Goal: Complete application form

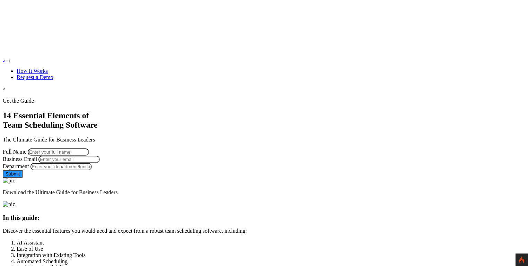
click at [53, 98] on div at bounding box center [264, 98] width 523 height 0
click at [21, 103] on section "Get the Guide 14 Essential Elements of Team Scheduling Software The Ultimate Gu…" at bounding box center [264, 147] width 523 height 98
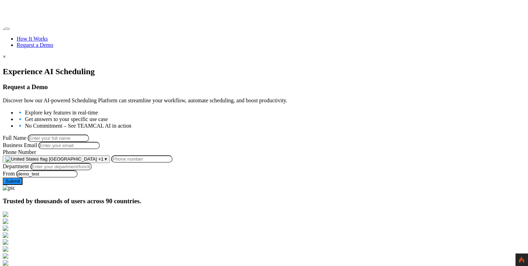
scroll to position [115, 0]
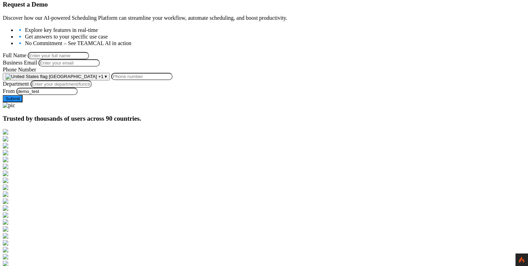
click at [89, 52] on input "Full Name" at bounding box center [58, 55] width 61 height 7
type input "[PERSON_NAME]"
type input "[PERSON_NAME][EMAIL_ADDRESS][PERSON_NAME][DOMAIN_NAME]"
type input "9258644697"
click at [92, 88] on input "Department" at bounding box center [60, 83] width 61 height 7
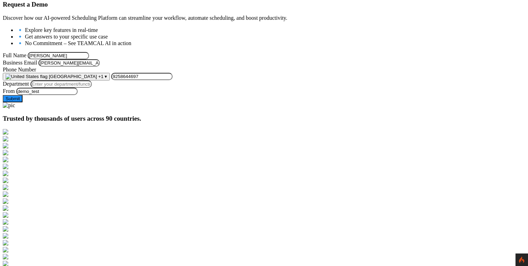
type input "Managment"
click at [23, 102] on button "Submit" at bounding box center [13, 98] width 20 height 7
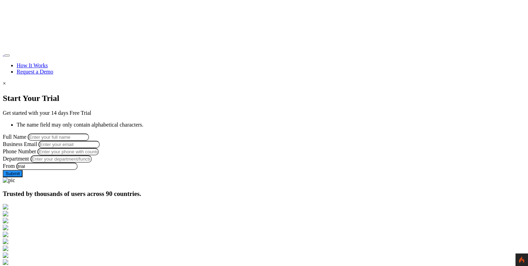
scroll to position [6, 0]
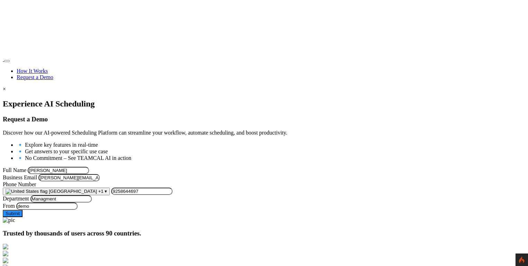
scroll to position [115, 0]
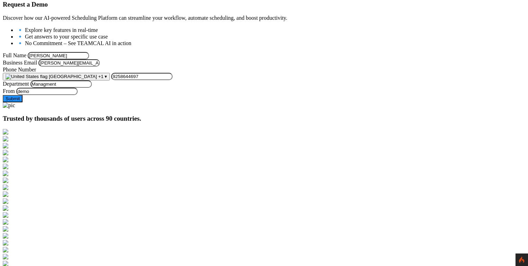
click at [89, 52] on input "[PERSON_NAME]" at bounding box center [58, 55] width 61 height 7
click at [23, 102] on button "Submit" at bounding box center [13, 98] width 20 height 7
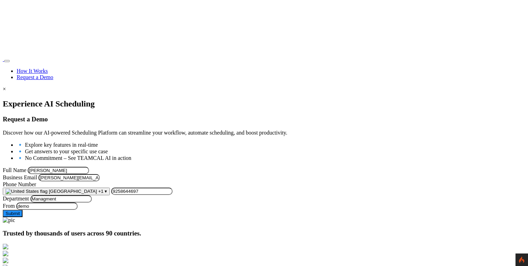
scroll to position [115, 0]
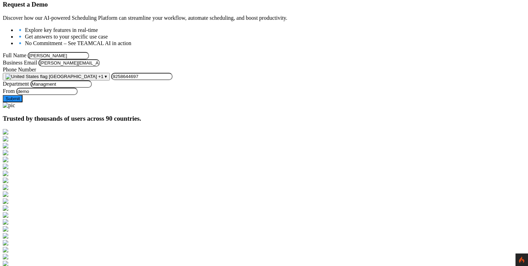
click at [23, 102] on button "Submit" at bounding box center [13, 98] width 20 height 7
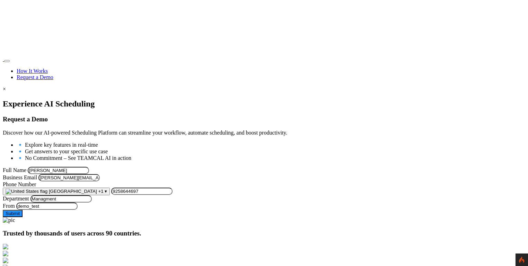
scroll to position [115, 0]
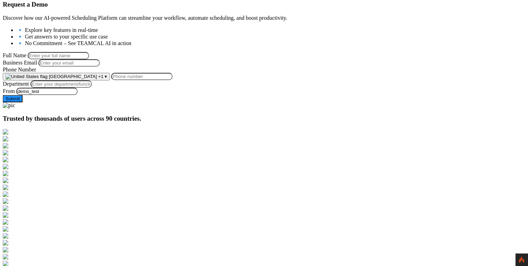
click at [89, 52] on input "Full Name" at bounding box center [58, 55] width 61 height 7
type input "George Burin"
type input "[PERSON_NAME][EMAIL_ADDRESS][PERSON_NAME][DOMAIN_NAME]"
type input "9258644697"
click at [92, 88] on input "Department" at bounding box center [60, 83] width 61 height 7
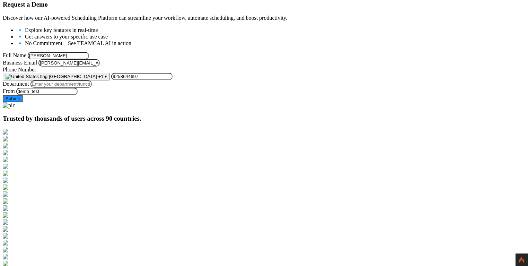
type input "Managment"
click at [23, 102] on button "Submit" at bounding box center [13, 98] width 20 height 7
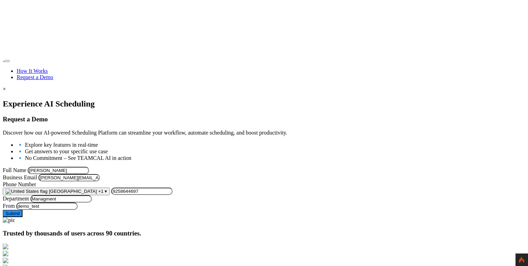
scroll to position [115, 0]
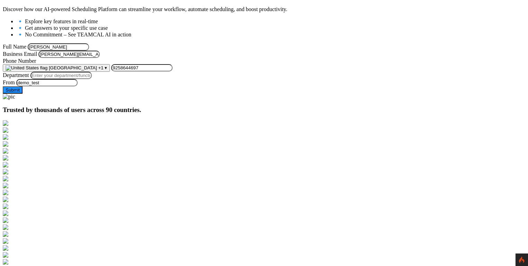
click at [92, 79] on input "Department" at bounding box center [60, 75] width 61 height 7
type input "Managment"
click at [23, 94] on button "Submit" at bounding box center [13, 89] width 20 height 7
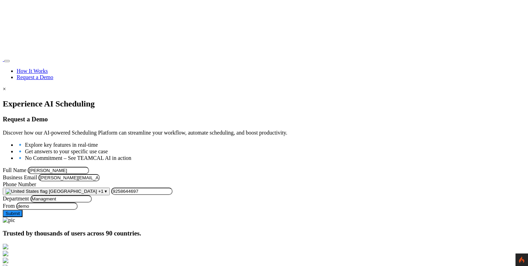
scroll to position [123, 0]
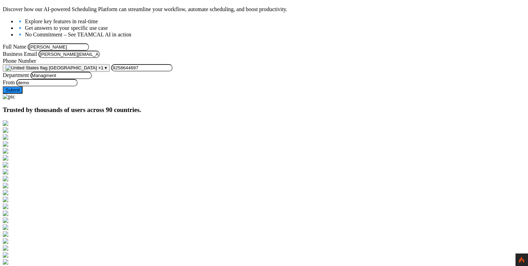
click at [73, 94] on div "Experience AI Scheduling Request a Demo Discover how our AI-powered Scheduling …" at bounding box center [264, 35] width 523 height 118
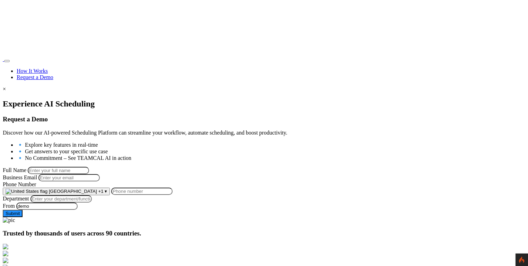
scroll to position [123, 0]
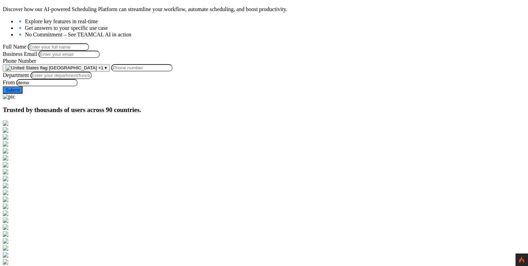
click at [89, 43] on input "Full Name" at bounding box center [58, 46] width 61 height 7
type input "[PERSON_NAME]"
type input "george.burin@comcast.net"
type input "9258644697"
click at [89, 47] on input "George Burin" at bounding box center [58, 46] width 61 height 7
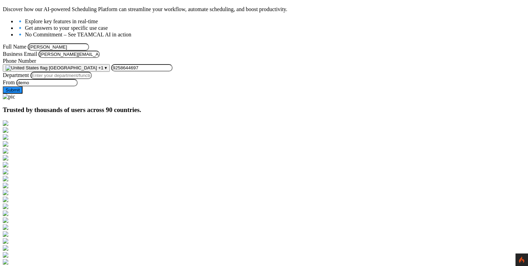
click at [89, 45] on input "George Burin" at bounding box center [58, 46] width 61 height 7
click at [89, 43] on input "George Burin" at bounding box center [58, 46] width 61 height 7
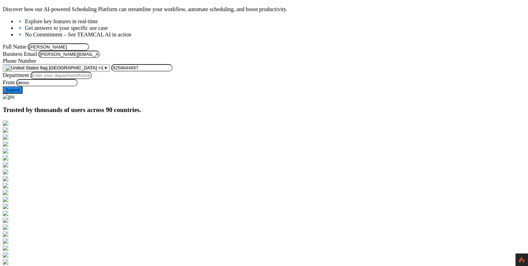
type input "George Burin"
click at [92, 79] on input "Department" at bounding box center [60, 75] width 61 height 7
type input "Managment"
click at [23, 94] on button "Submit" at bounding box center [13, 89] width 20 height 7
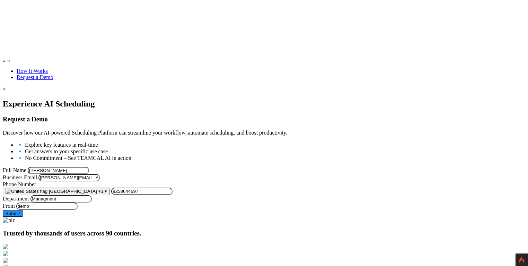
scroll to position [123, 0]
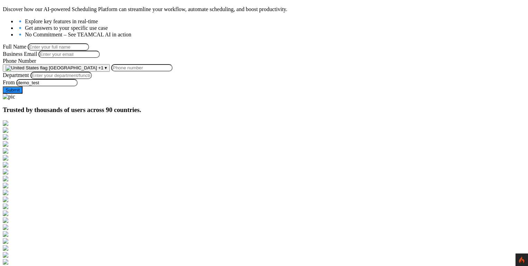
click at [89, 43] on input "Full Name" at bounding box center [58, 46] width 61 height 7
type input "George Burin"
type input "george.burin@comcast.net"
type input "9258644697"
click at [92, 79] on input "Department" at bounding box center [60, 75] width 61 height 7
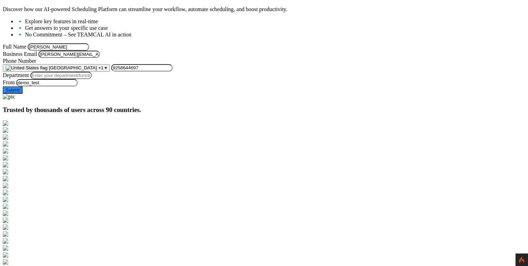
type input "Managment"
click at [23, 94] on button "Submit" at bounding box center [13, 89] width 20 height 7
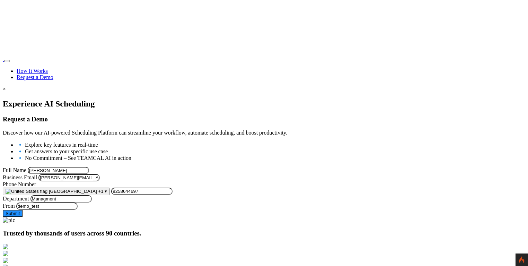
scroll to position [123, 0]
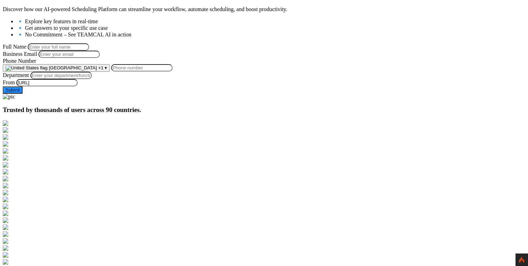
click at [89, 43] on input "Full Name" at bounding box center [58, 46] width 61 height 7
type input "[PERSON_NAME]"
type input "[PERSON_NAME][EMAIL_ADDRESS][PERSON_NAME][DOMAIN_NAME]"
type input "9258644697"
drag, startPoint x: 134, startPoint y: 127, endPoint x: 133, endPoint y: 131, distance: 4.2
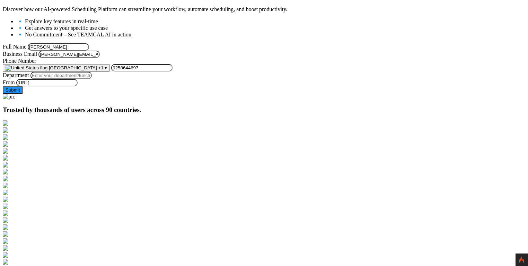
click at [92, 79] on input "Department" at bounding box center [60, 75] width 61 height 7
type input "Managment"
click at [23, 94] on button "Submit" at bounding box center [13, 89] width 20 height 7
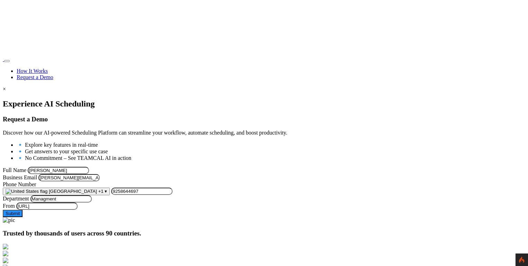
scroll to position [123, 0]
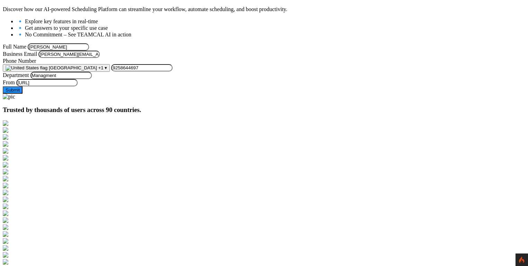
click at [23, 94] on button "Submit" at bounding box center [13, 89] width 20 height 7
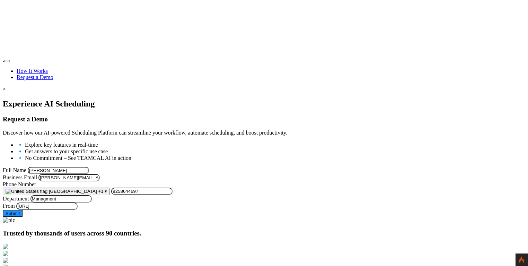
scroll to position [123, 0]
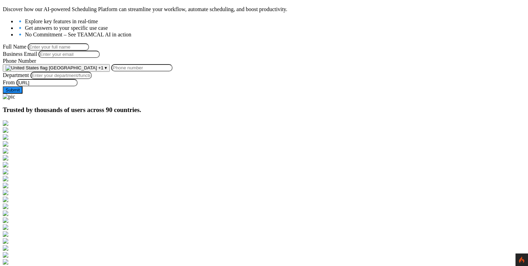
click at [89, 44] on input "Full Name" at bounding box center [58, 46] width 61 height 7
type input "[PERSON_NAME]"
type input "[PERSON_NAME][EMAIL_ADDRESS][PERSON_NAME][DOMAIN_NAME]"
type input "9258644697"
click at [92, 79] on input "Department" at bounding box center [60, 75] width 61 height 7
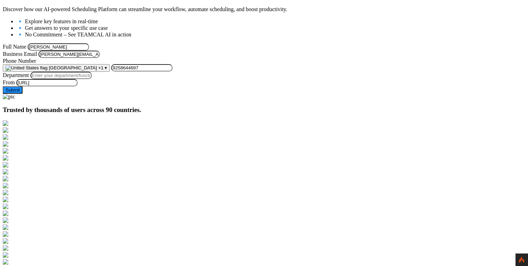
type input "Managment"
click at [23, 94] on button "Submit" at bounding box center [13, 89] width 20 height 7
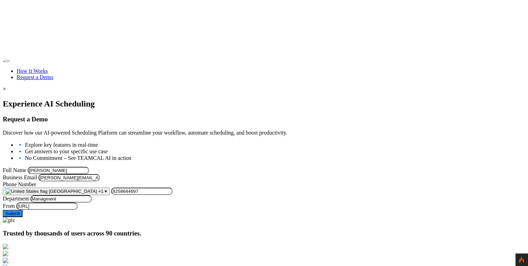
scroll to position [123, 0]
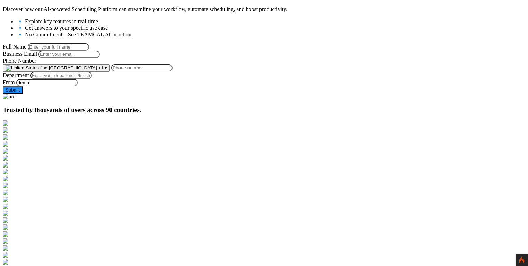
click at [89, 43] on input "Full Name" at bounding box center [58, 46] width 61 height 7
type input "George Burin"
type input "george.burin@comcast.net"
type input "9258644697"
click at [92, 79] on input "Department" at bounding box center [60, 75] width 61 height 7
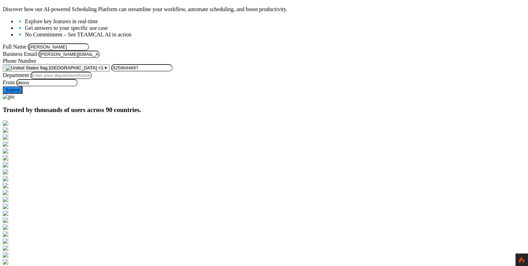
type input "Managment"
click at [23, 94] on button "Submit" at bounding box center [13, 89] width 20 height 7
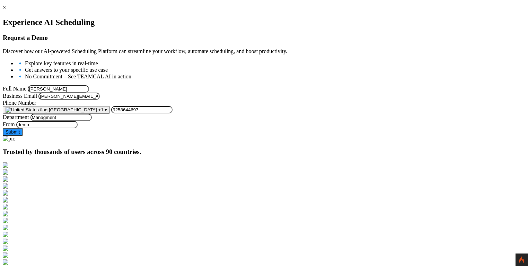
scroll to position [80, 0]
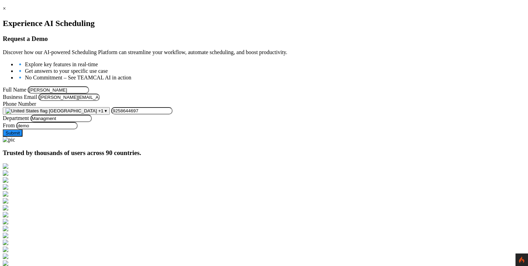
click at [69, 19] on div at bounding box center [264, 19] width 523 height 0
click at [89, 86] on input "[PERSON_NAME]" at bounding box center [58, 89] width 61 height 7
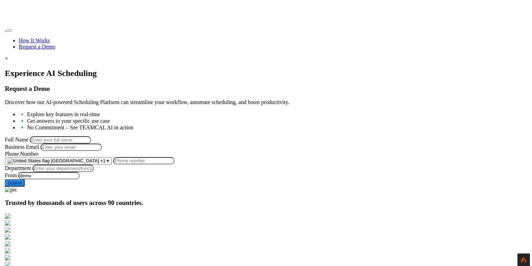
scroll to position [31, 0]
